Goal: Obtain resource: Obtain resource

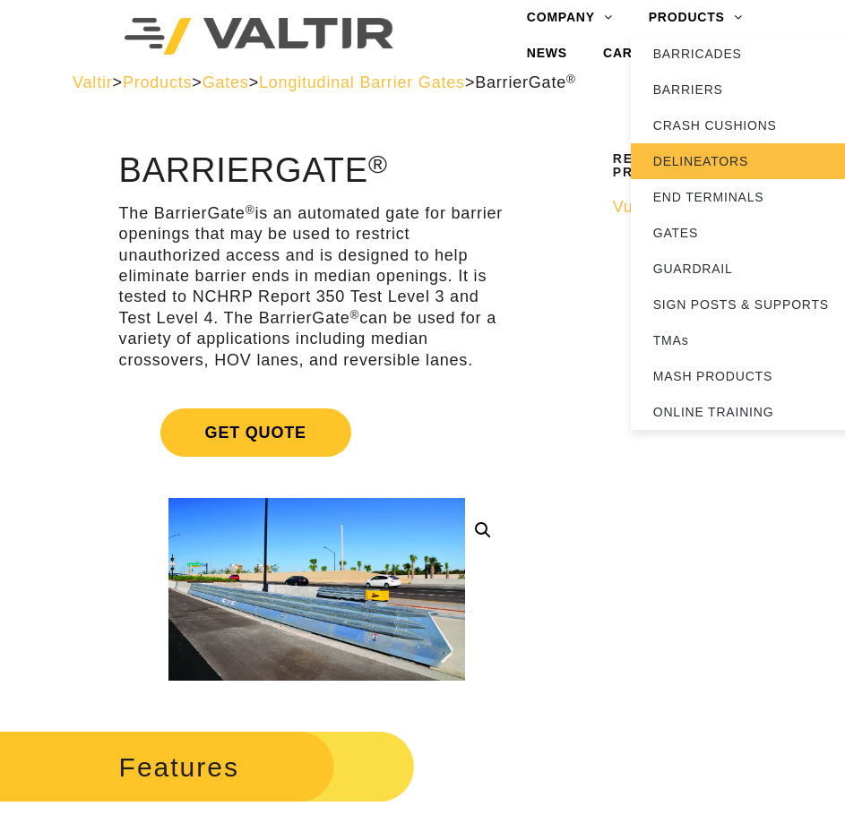
click at [689, 151] on link "DELINEATORS" at bounding box center [743, 161] width 224 height 36
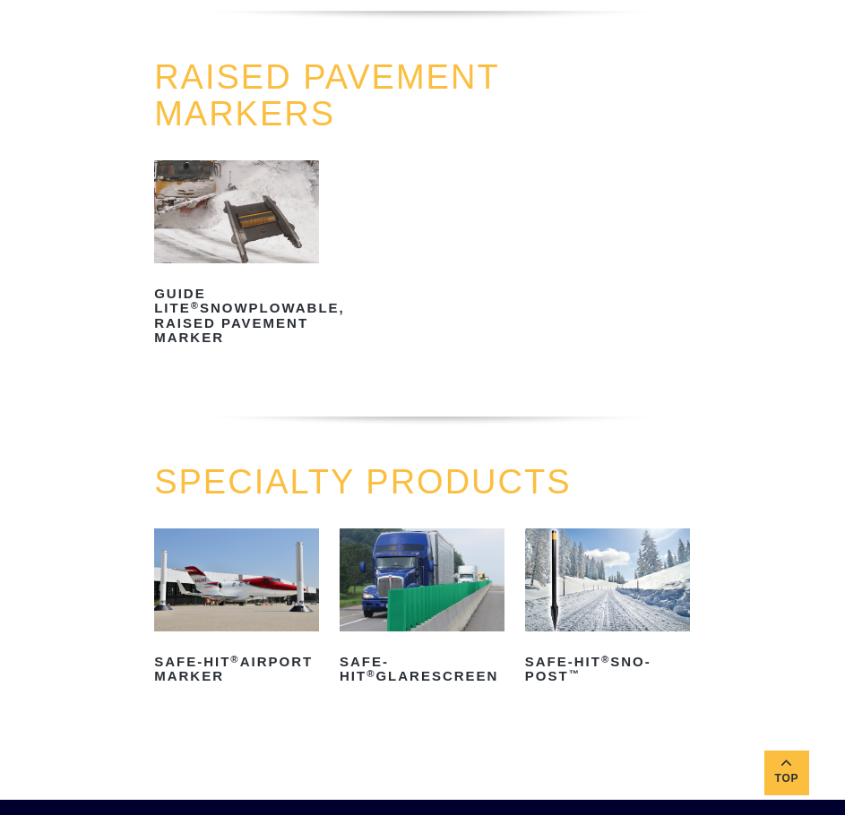
scroll to position [717, 0]
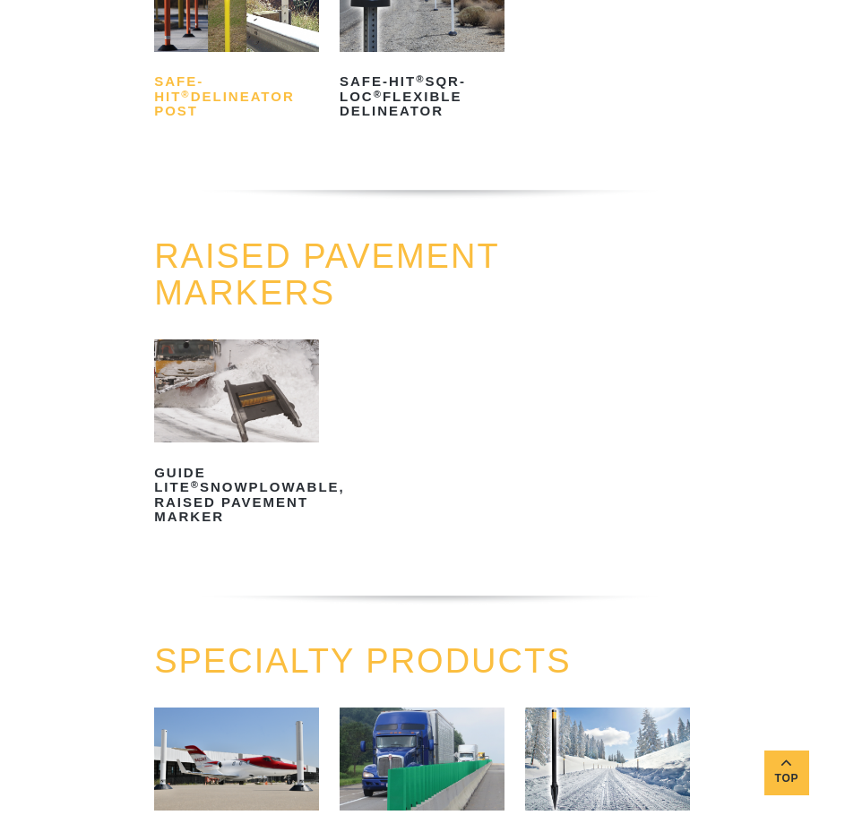
click at [270, 103] on h2 "Safe-Hit ® Delineator Post" at bounding box center [236, 97] width 165 height 58
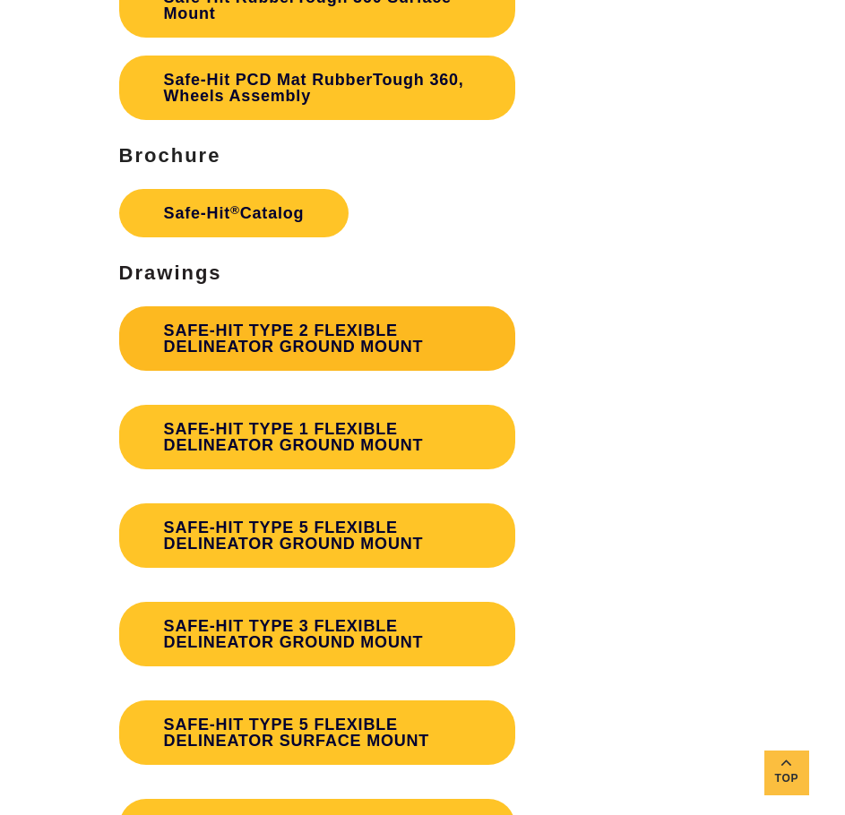
scroll to position [4839, 0]
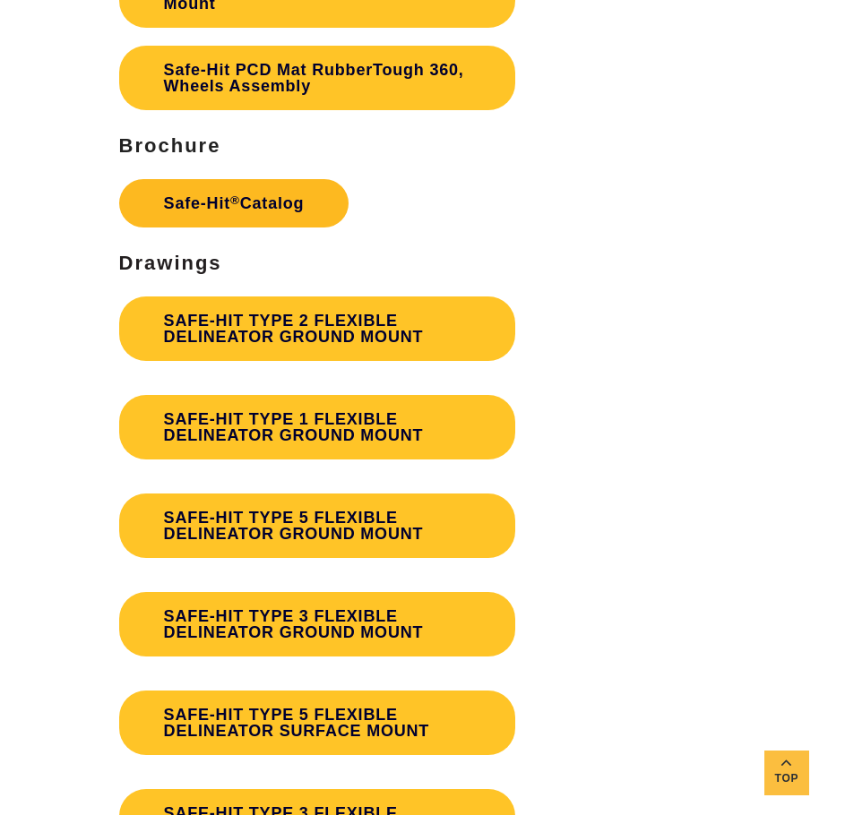
click at [243, 188] on link "Safe-Hit ® Catalog" at bounding box center [234, 203] width 230 height 48
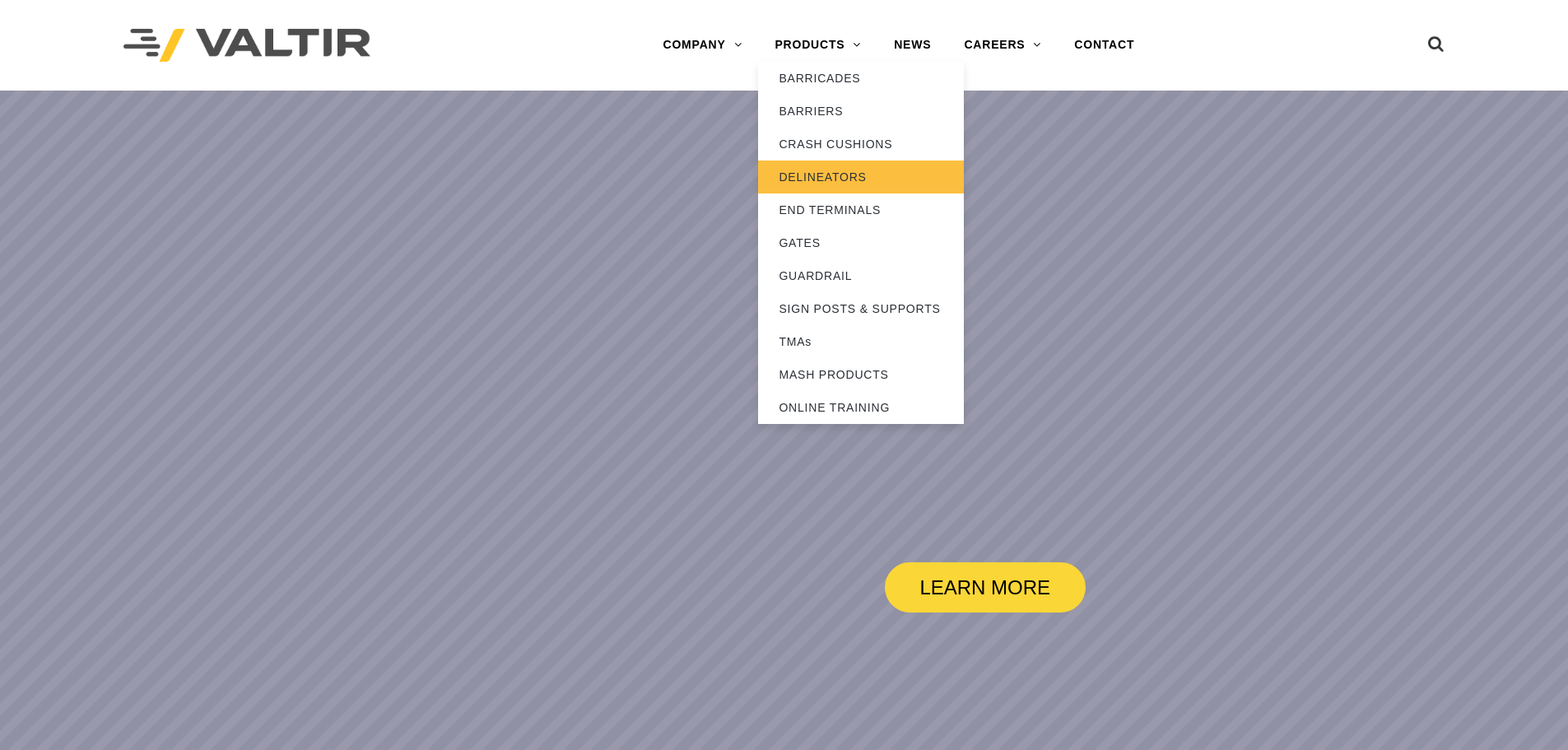
click at [803, 166] on link "DELINEATORS" at bounding box center [861, 177] width 206 height 33
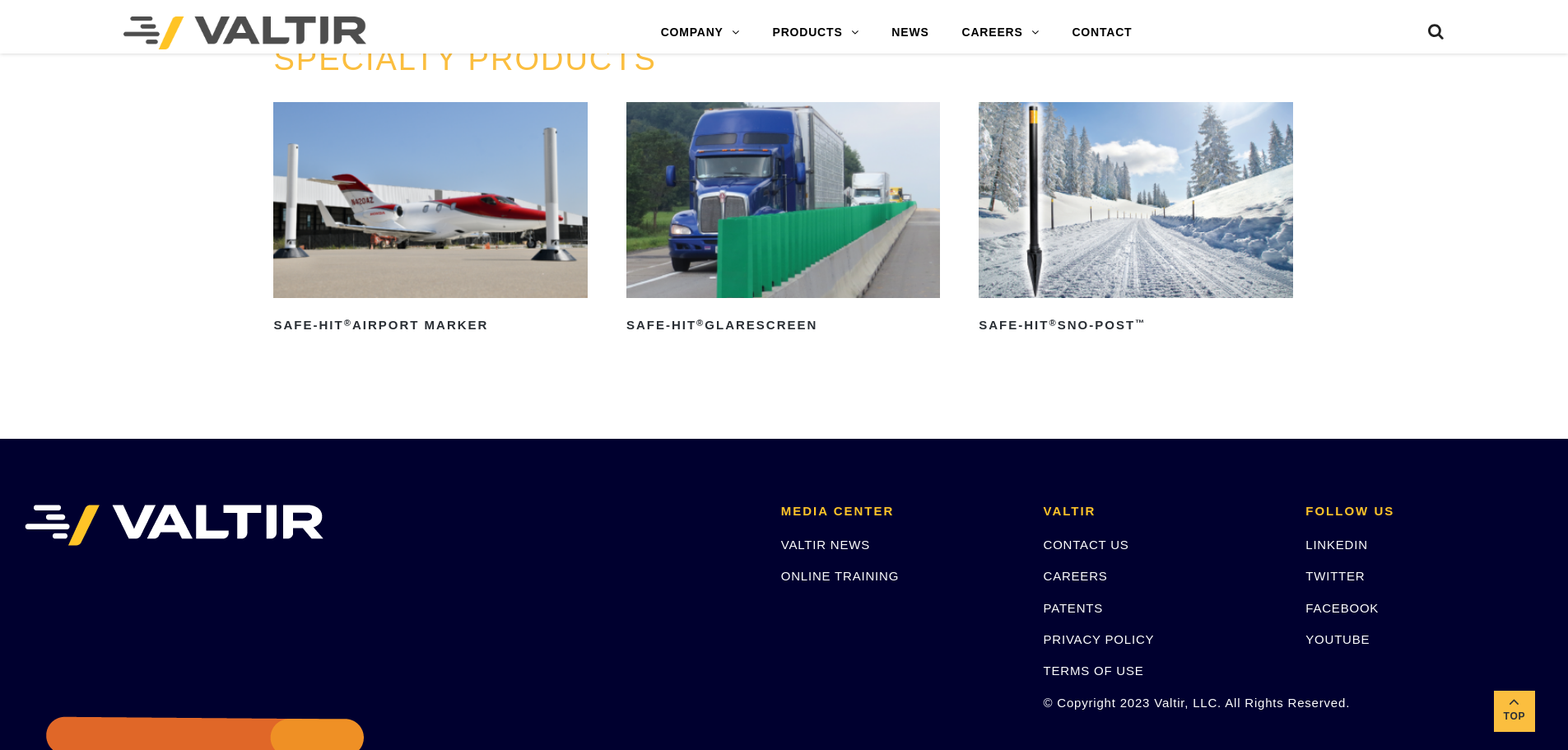
scroll to position [1483, 0]
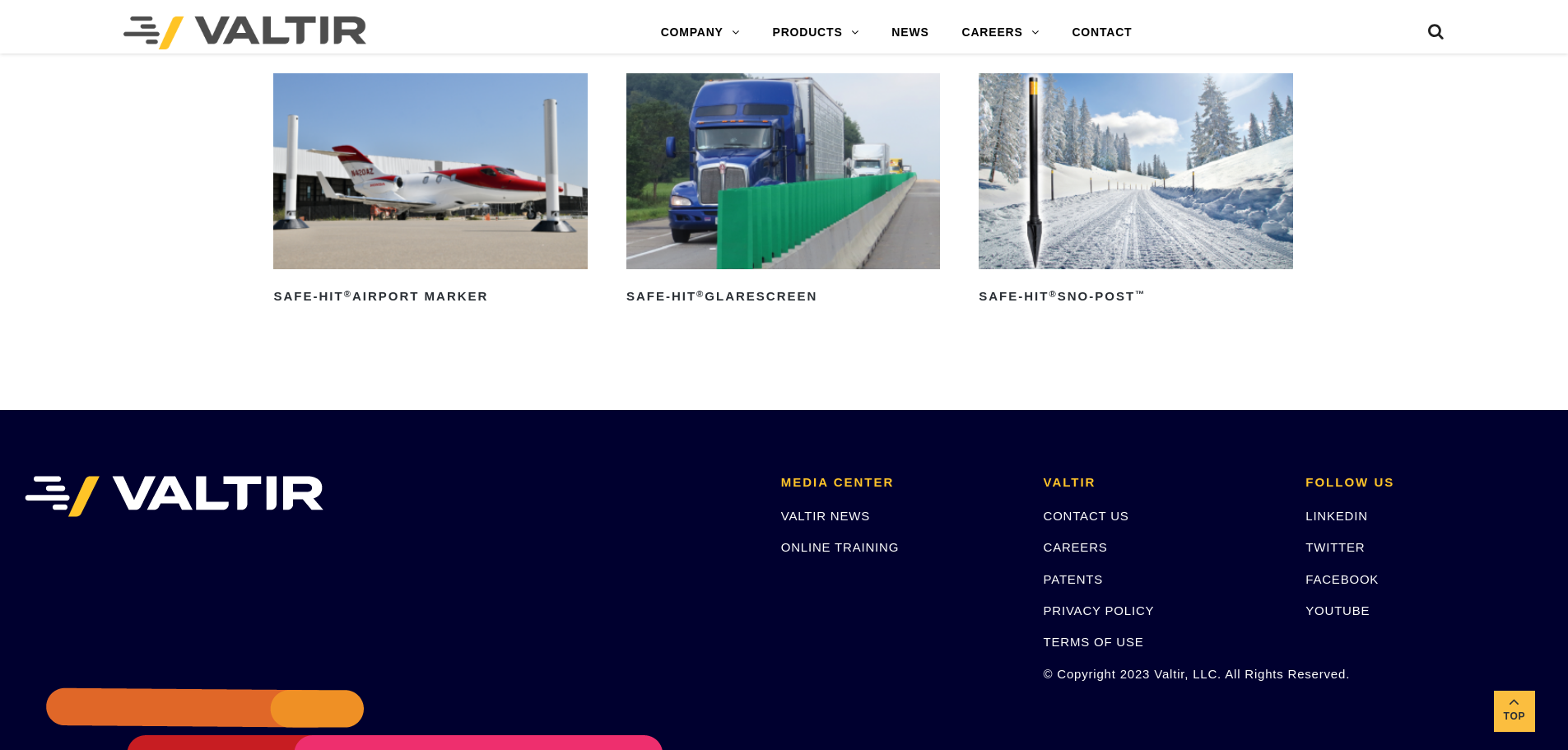
click at [1057, 198] on img at bounding box center [1134, 171] width 313 height 196
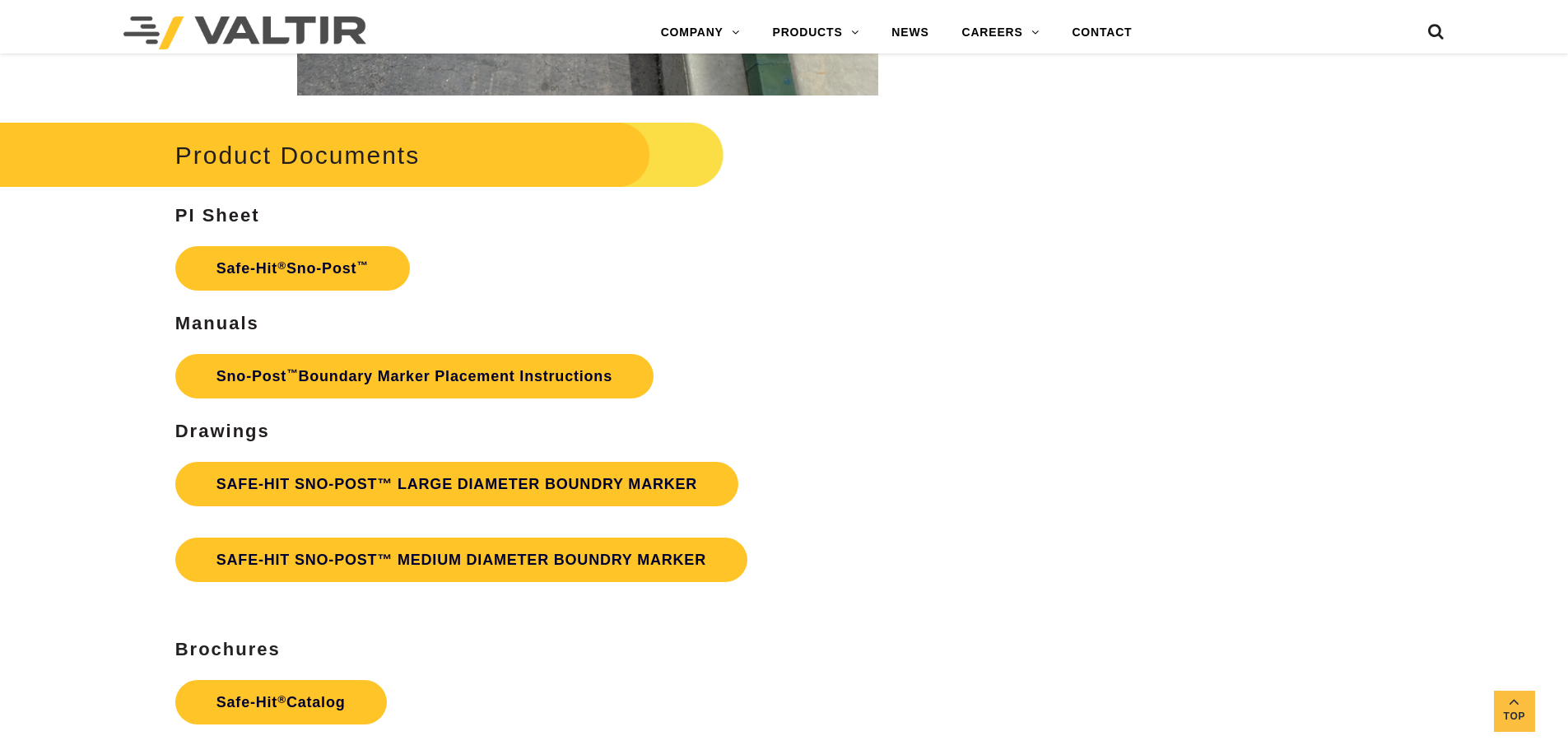
scroll to position [3048, 0]
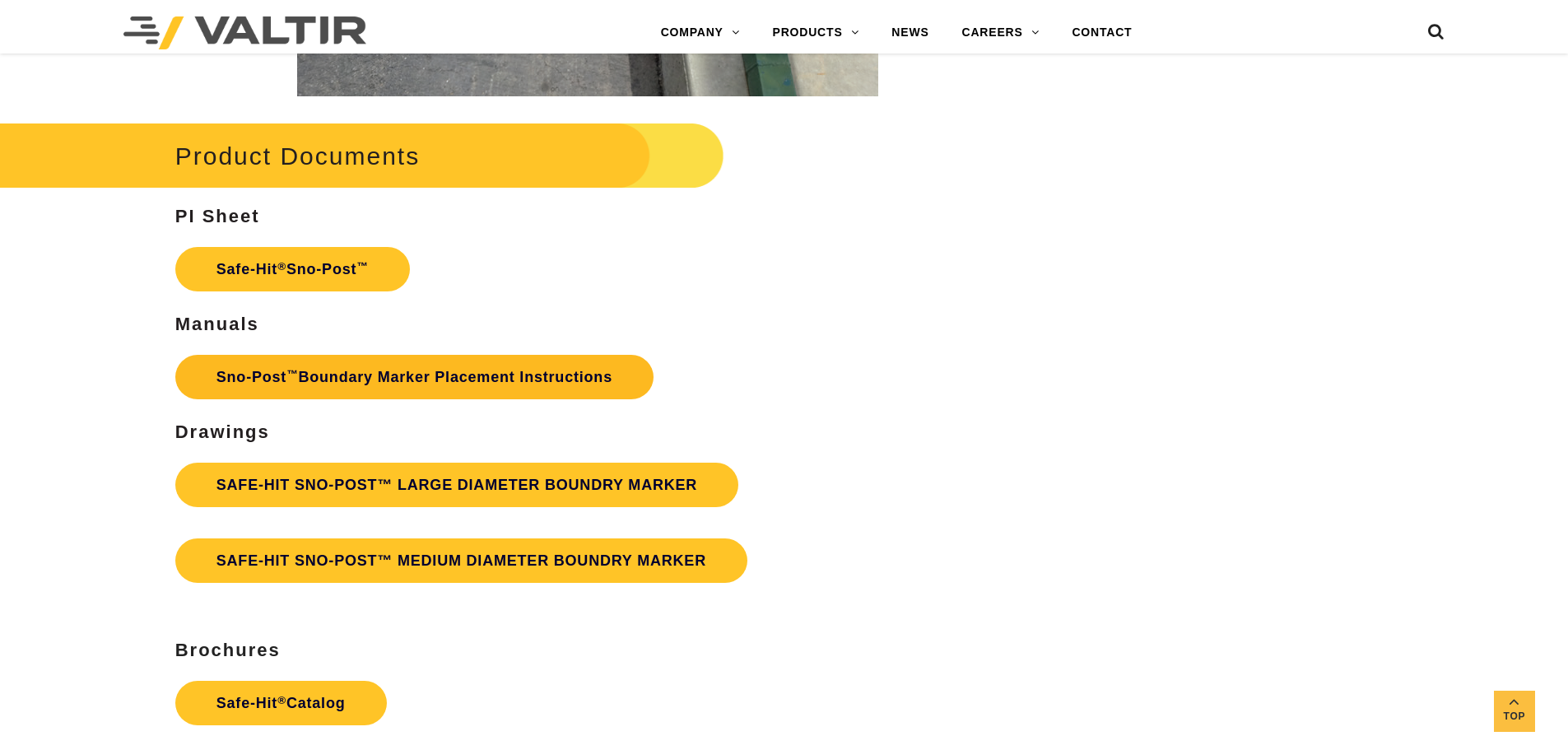
click at [356, 360] on link "Sno‐Post ™ Boundary Marker Placement Instructions" at bounding box center [414, 377] width 479 height 44
